Goal: Information Seeking & Learning: Learn about a topic

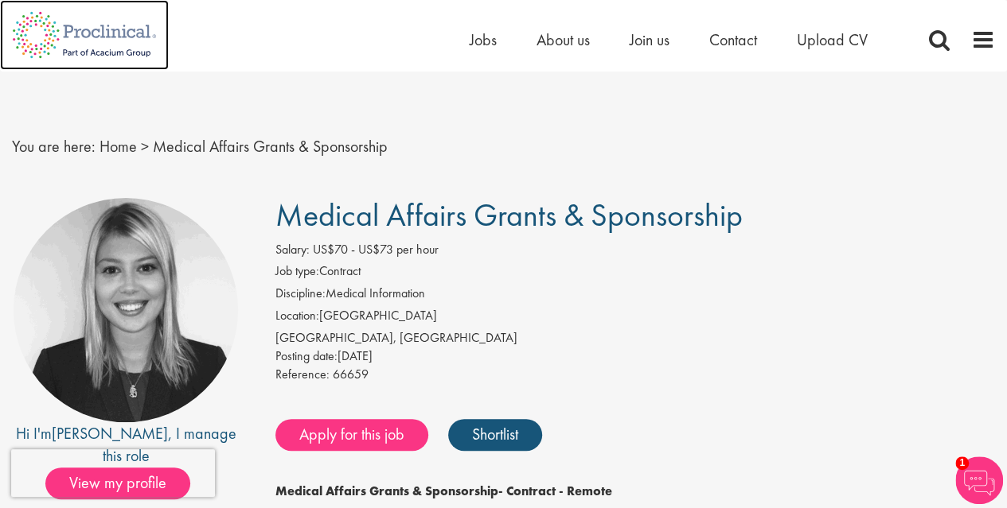
click at [136, 43] on img at bounding box center [84, 35] width 169 height 70
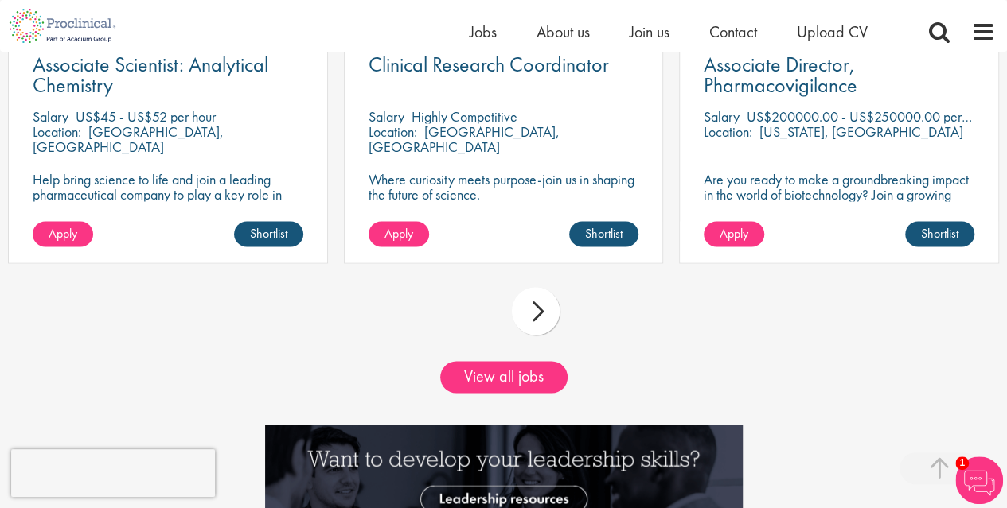
scroll to position [1421, 0]
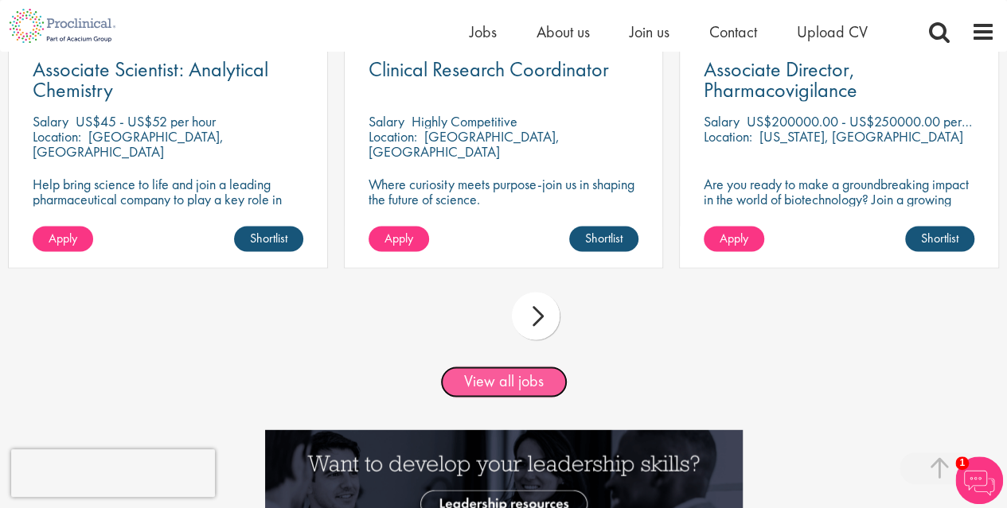
click at [504, 372] on link "View all jobs" at bounding box center [503, 382] width 127 height 32
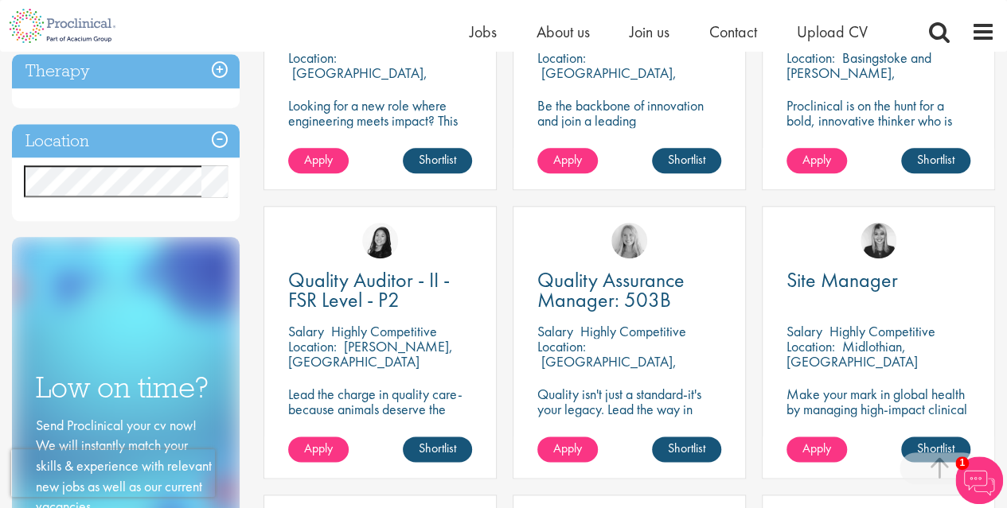
scroll to position [727, 0]
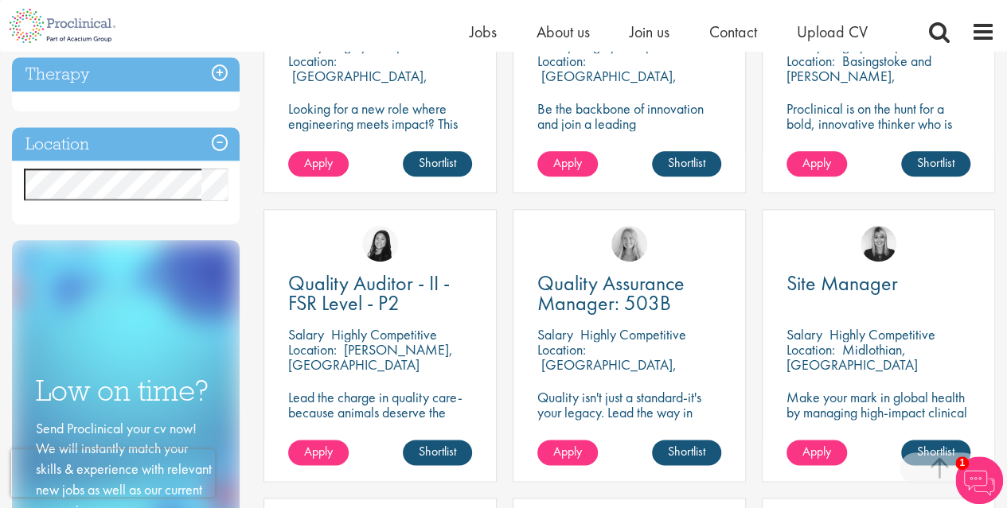
drag, startPoint x: 1018, startPoint y: 56, endPoint x: 999, endPoint y: 240, distance: 185.5
click at [999, 240] on html "This website uses cookies. By continuing to use this site, you are giving your …" at bounding box center [503, 459] width 1007 height 2372
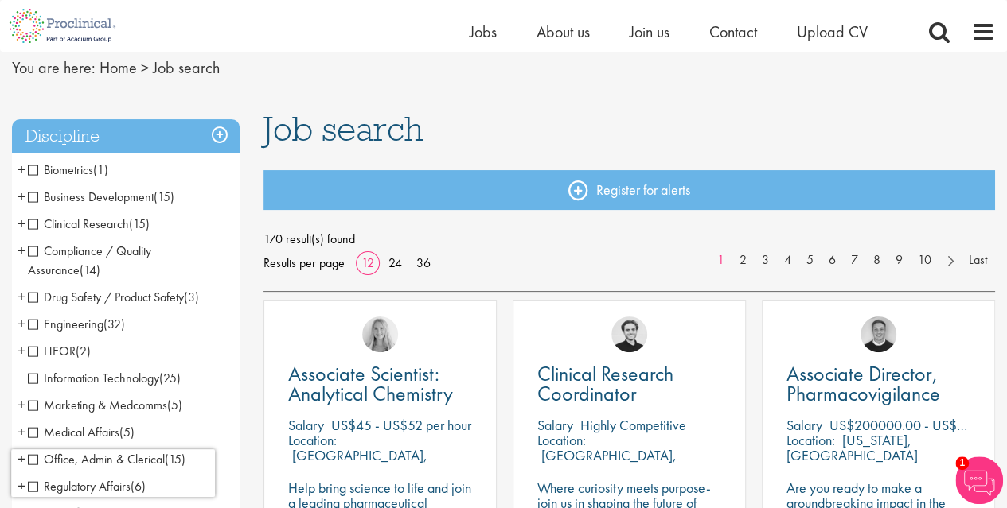
scroll to position [0, 0]
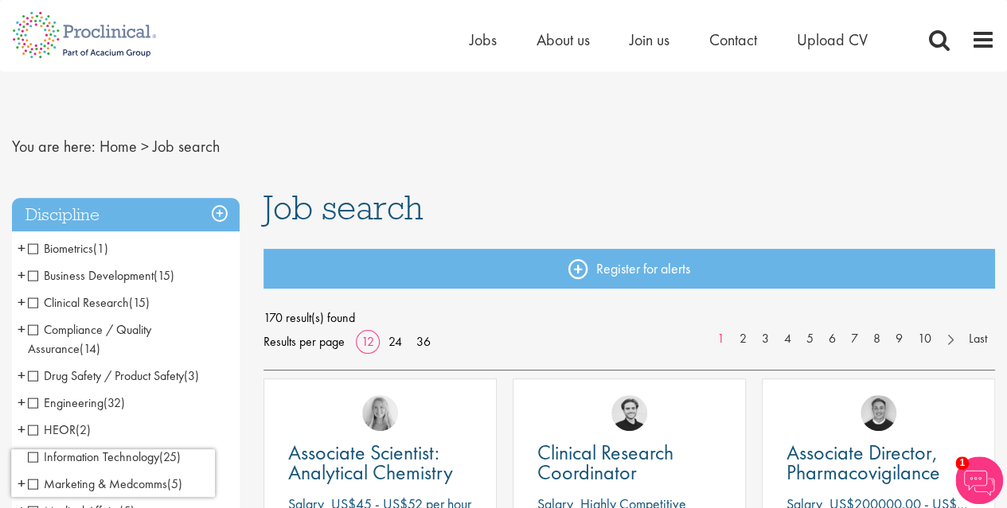
click at [571, 219] on h1 "Job search" at bounding box center [628, 207] width 731 height 35
click at [478, 49] on span "Jobs" at bounding box center [482, 39] width 27 height 21
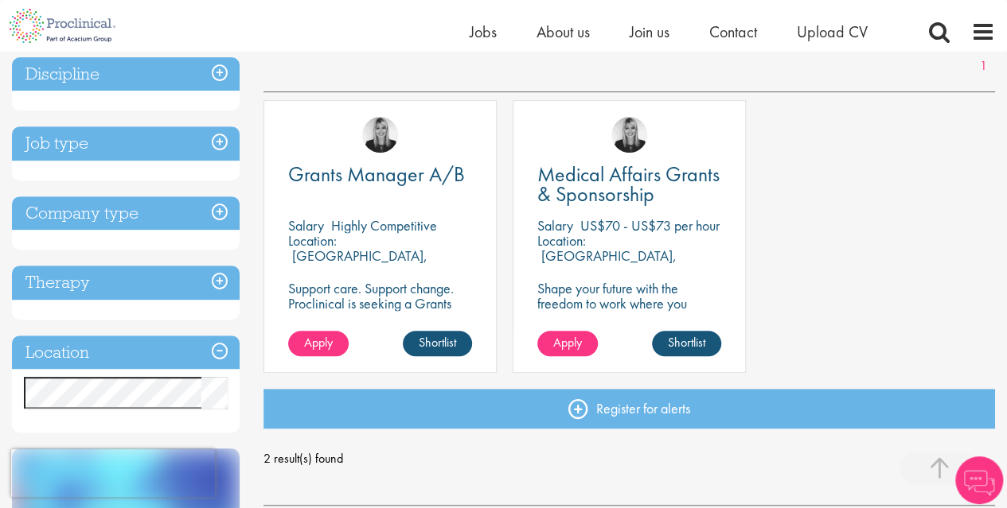
scroll to position [251, 0]
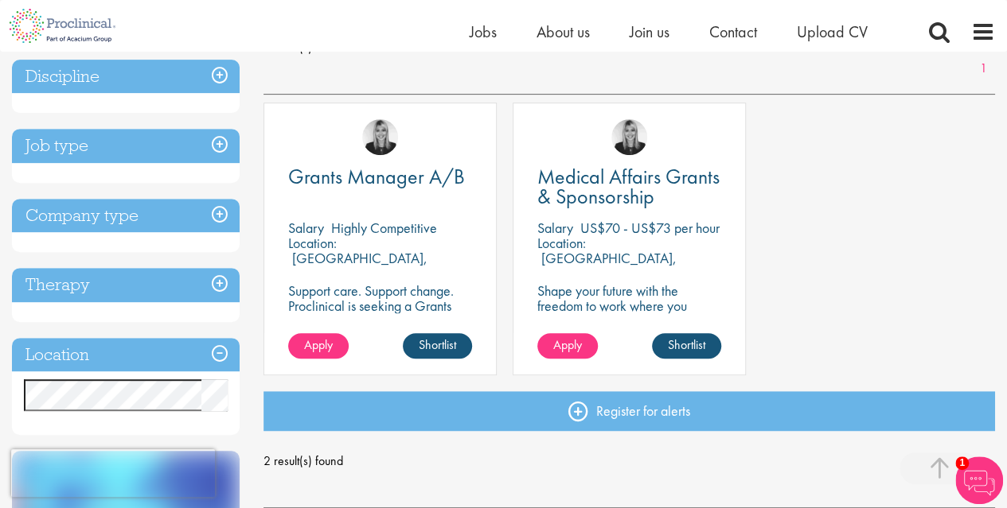
click at [591, 251] on div "Location: [GEOGRAPHIC_DATA], [GEOGRAPHIC_DATA]" at bounding box center [629, 252] width 184 height 32
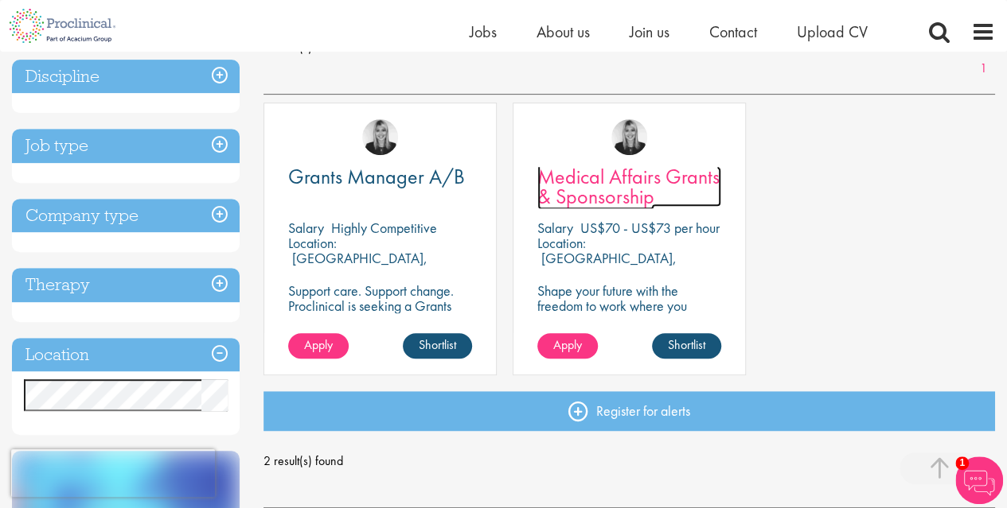
click at [602, 173] on span "Medical Affairs Grants & Sponsorship" at bounding box center [628, 186] width 182 height 47
